Goal: Find specific page/section

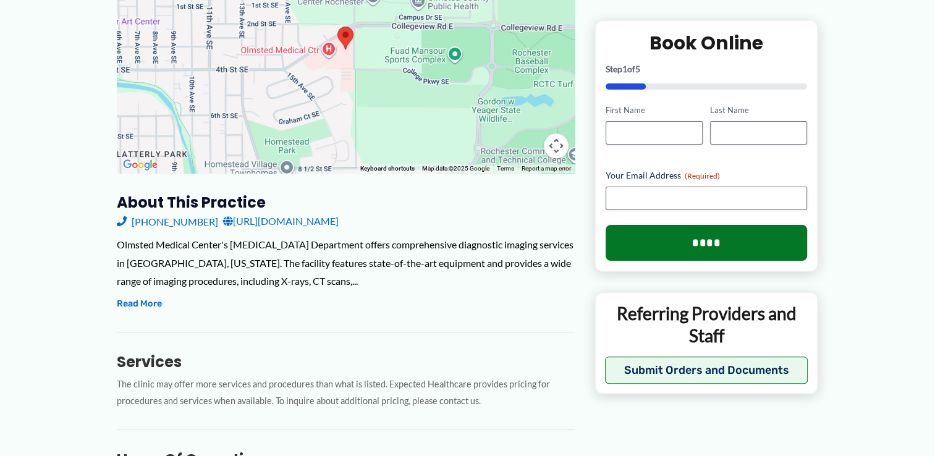
scroll to position [281, 0]
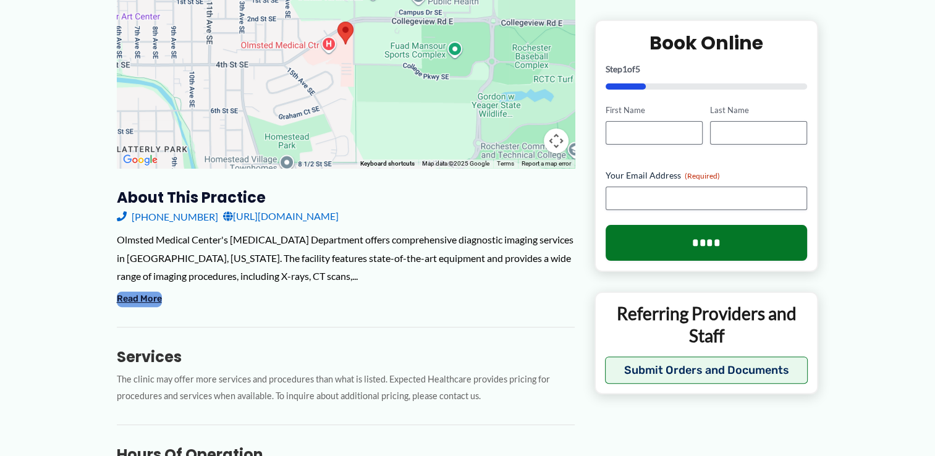
click at [136, 292] on button "Read More" at bounding box center [139, 299] width 45 height 15
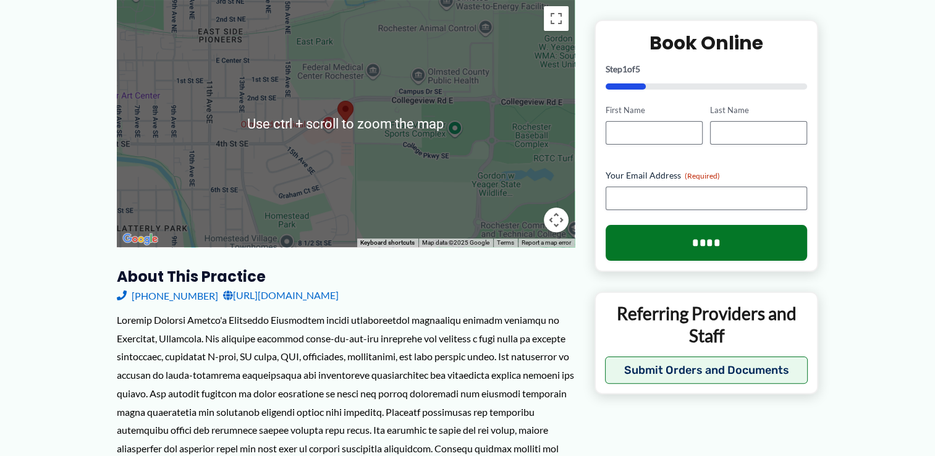
scroll to position [203, 0]
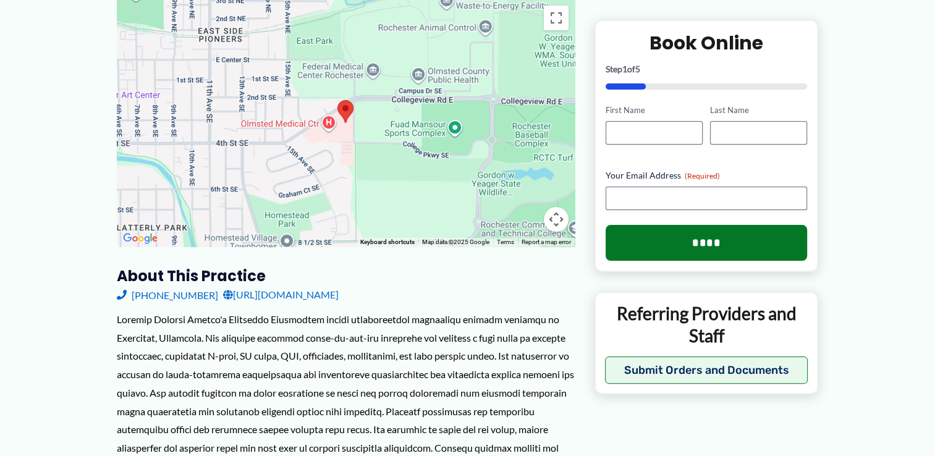
click at [555, 207] on button "Map camera controls" at bounding box center [556, 219] width 25 height 25
click at [524, 207] on button "Zoom out" at bounding box center [525, 219] width 25 height 25
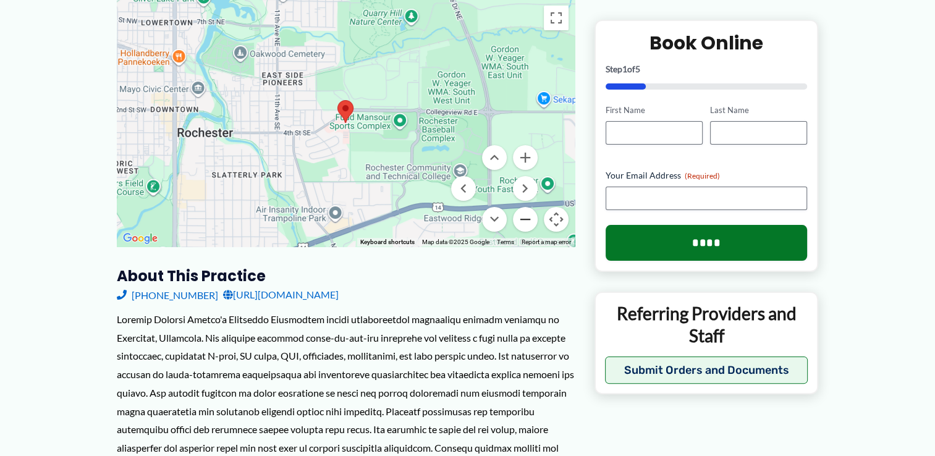
click at [528, 207] on button "Zoom out" at bounding box center [525, 219] width 25 height 25
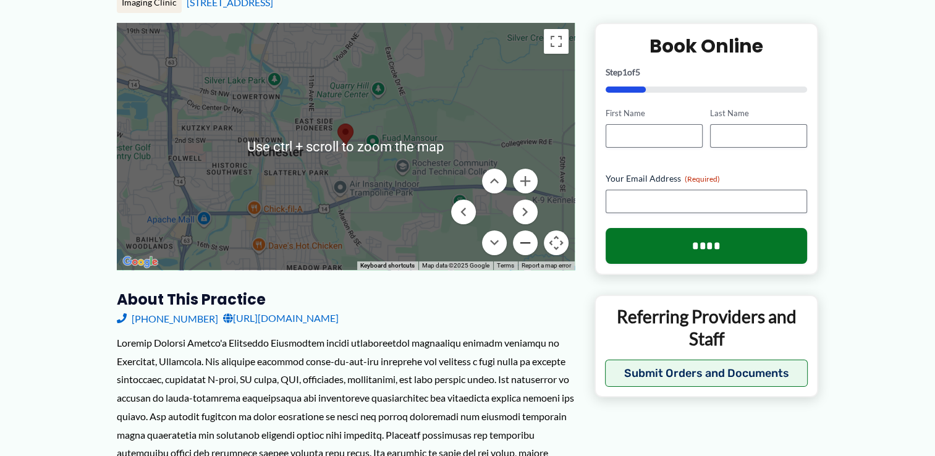
scroll to position [185, 0]
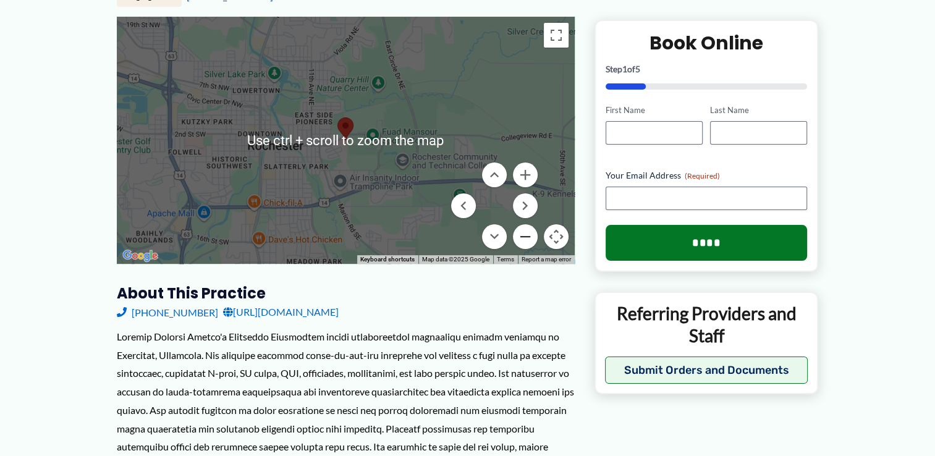
click at [527, 224] on button "Zoom out" at bounding box center [525, 236] width 25 height 25
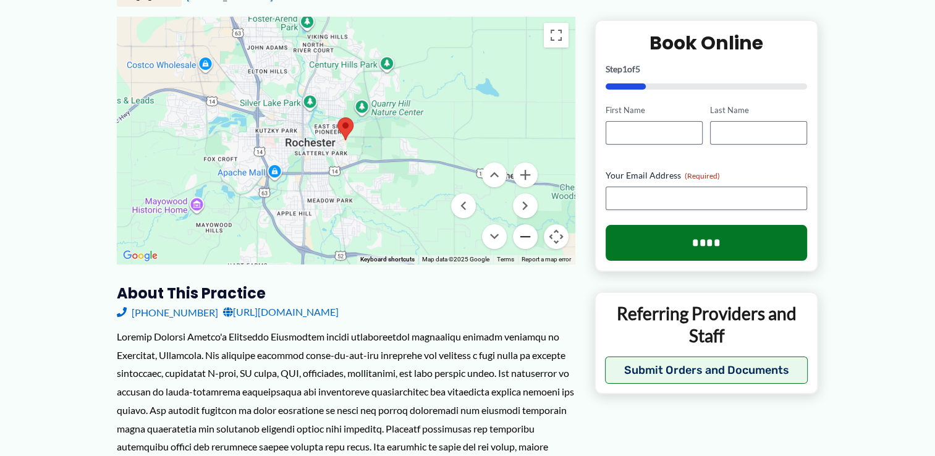
click at [525, 224] on button "Zoom out" at bounding box center [525, 236] width 25 height 25
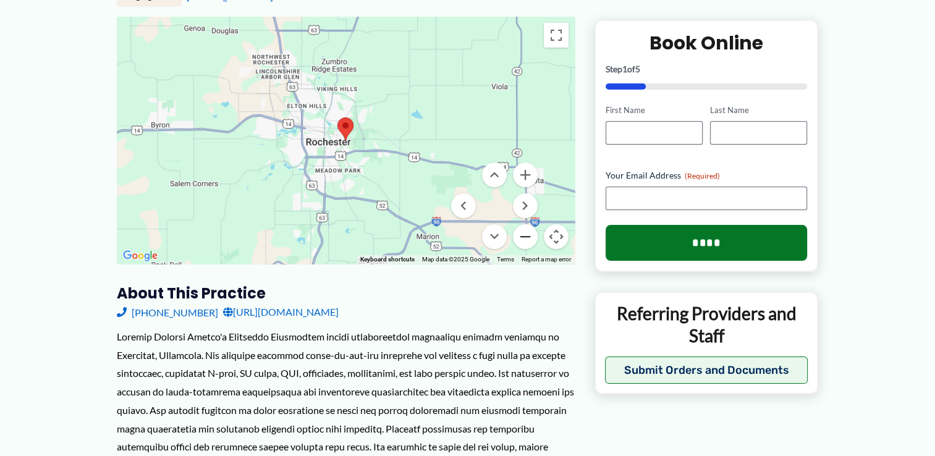
click at [524, 224] on button "Zoom out" at bounding box center [525, 236] width 25 height 25
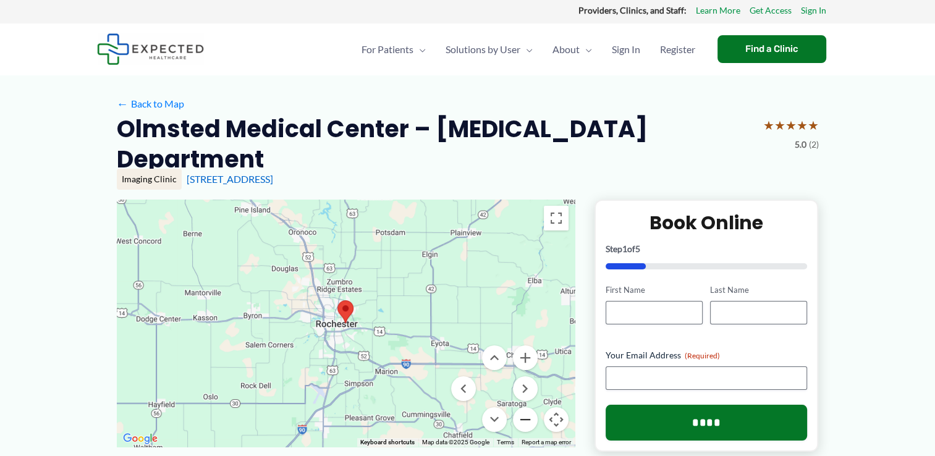
scroll to position [0, 0]
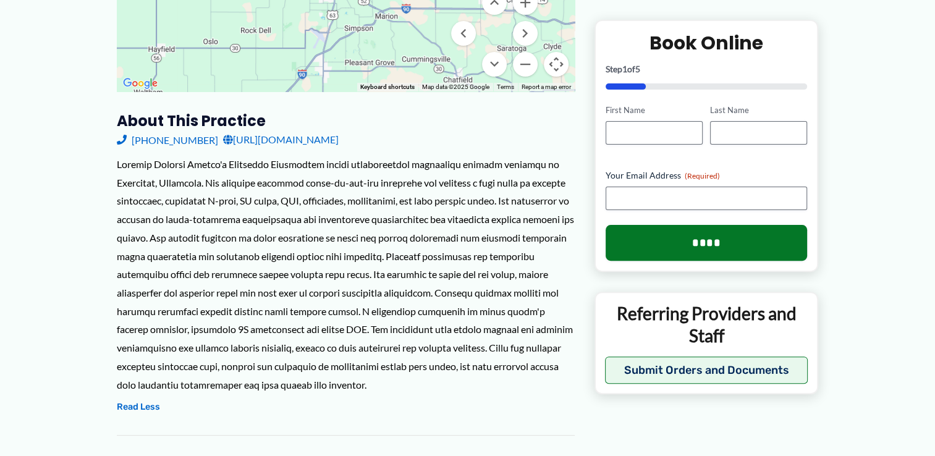
scroll to position [361, 0]
